Goal: Transaction & Acquisition: Purchase product/service

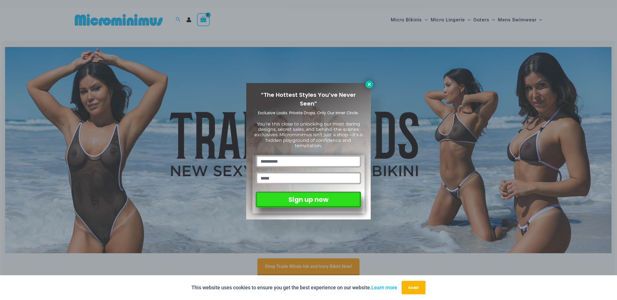
click at [370, 85] on icon at bounding box center [369, 84] width 5 height 5
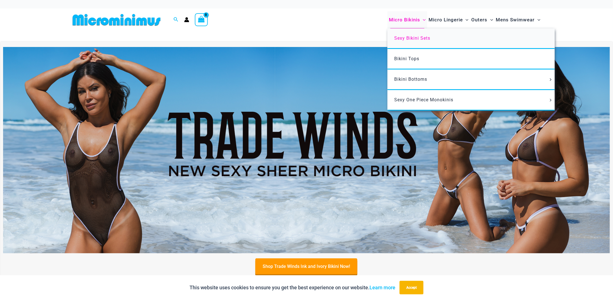
click at [407, 34] on link "Sexy Bikini Sets" at bounding box center [470, 38] width 167 height 21
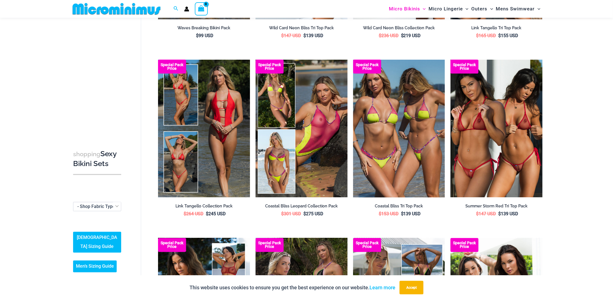
scroll to position [360, 0]
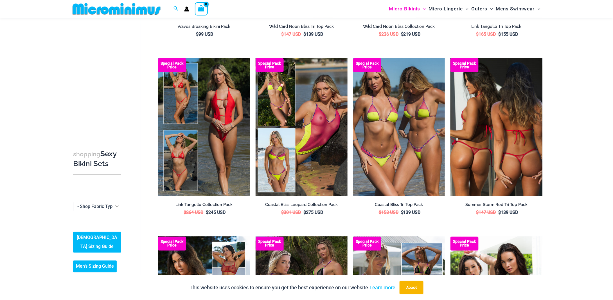
click at [479, 124] on img at bounding box center [496, 127] width 92 height 138
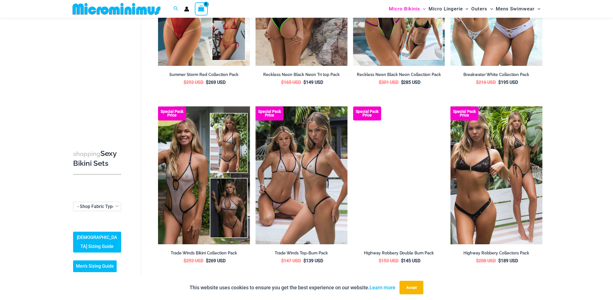
scroll to position [670, 0]
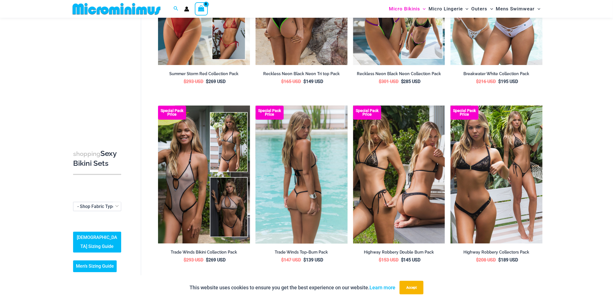
click at [275, 160] on img at bounding box center [302, 174] width 92 height 138
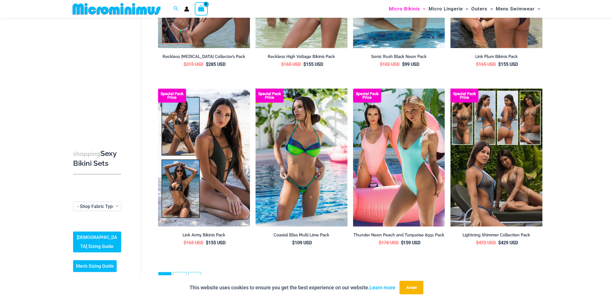
scroll to position [1232, 0]
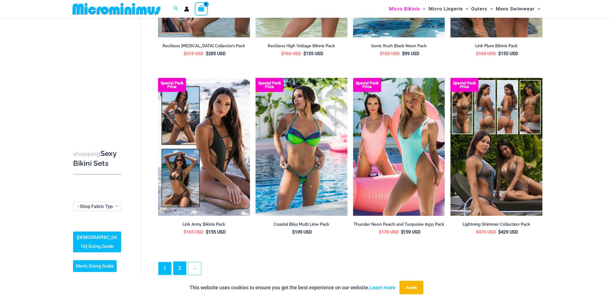
click at [179, 263] on link "2" at bounding box center [179, 267] width 13 height 13
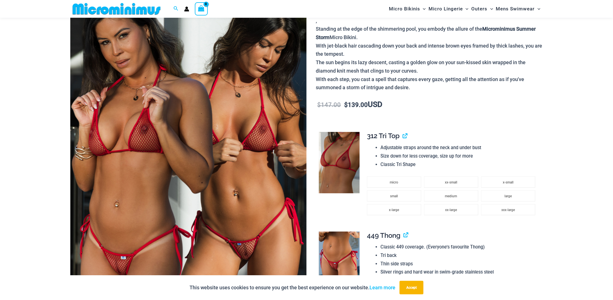
scroll to position [51, 0]
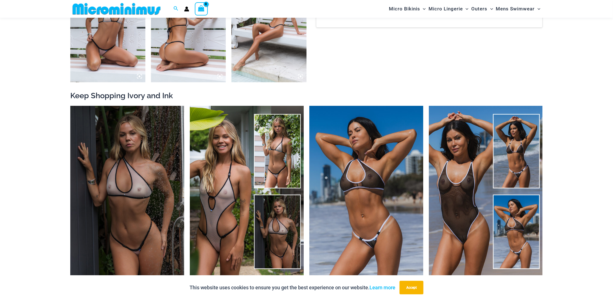
scroll to position [839, 0]
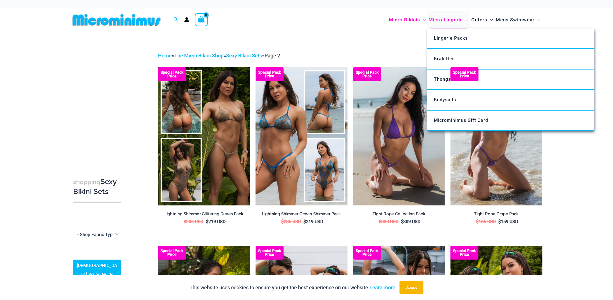
click at [442, 19] on span "Micro Lingerie" at bounding box center [445, 20] width 34 height 14
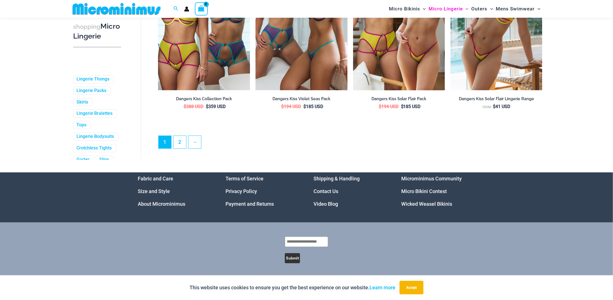
scroll to position [1289, 0]
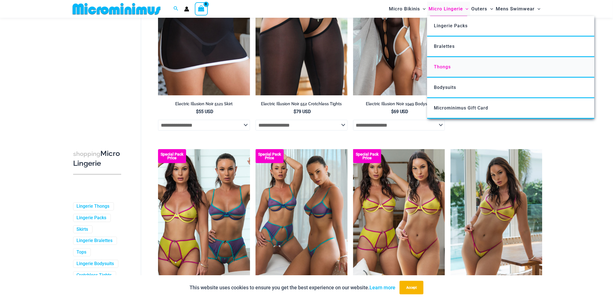
click at [439, 66] on span "Thongs" at bounding box center [442, 66] width 17 height 5
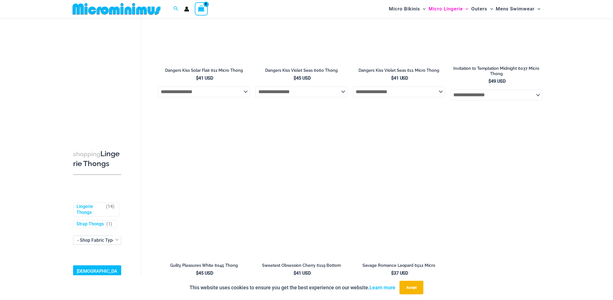
scroll to position [557, 0]
